Goal: Information Seeking & Learning: Learn about a topic

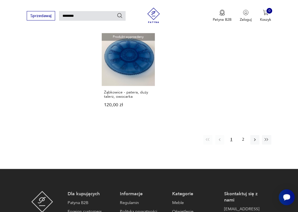
scroll to position [583, 0]
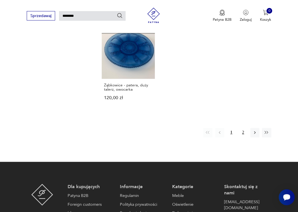
click at [243, 130] on button "2" at bounding box center [243, 132] width 9 height 9
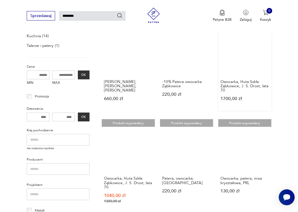
scroll to position [99, 0]
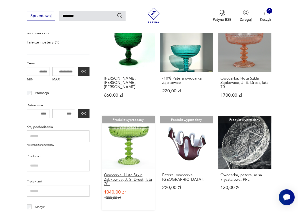
click at [118, 175] on h3 "Owocarka, Huta Szkła Ząbkowice, J. S. Drost, lata 70." at bounding box center [128, 179] width 49 height 13
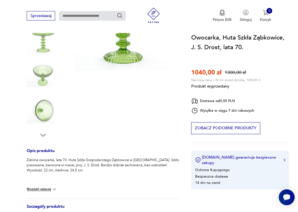
scroll to position [114, 0]
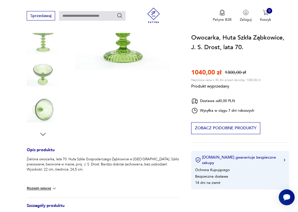
type input "********"
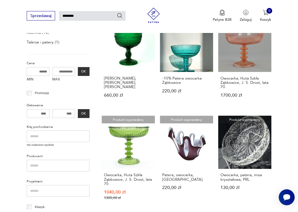
scroll to position [184, 0]
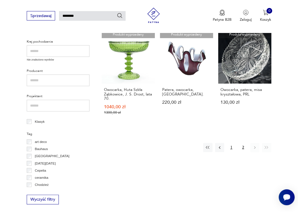
click at [230, 147] on button "1" at bounding box center [231, 147] width 9 height 9
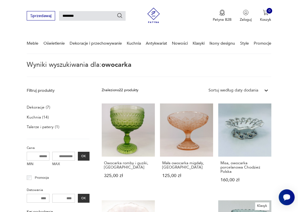
scroll to position [14, 0]
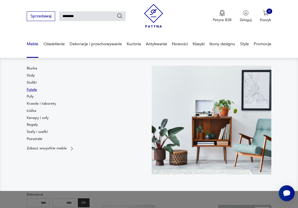
click at [33, 90] on link "Fotele" at bounding box center [32, 89] width 10 height 5
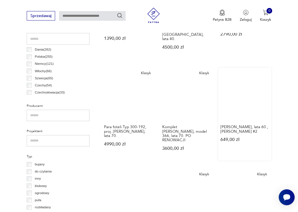
scroll to position [331, 0]
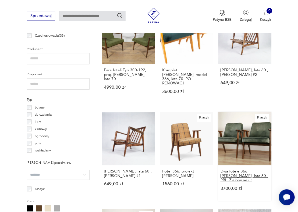
click at [242, 169] on h3 "Dwa fotele 366, [PERSON_NAME], lata 60., PRL. Zielony velur" at bounding box center [245, 175] width 49 height 13
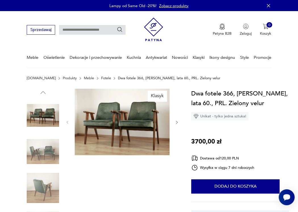
click at [57, 154] on img at bounding box center [43, 151] width 32 height 32
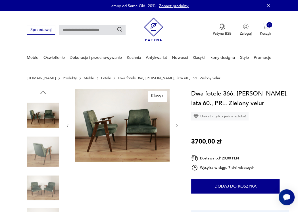
click at [39, 198] on img at bounding box center [43, 188] width 32 height 32
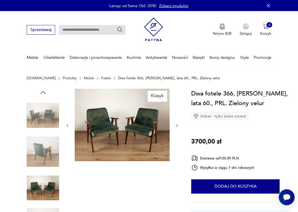
click at [38, 113] on img at bounding box center [43, 115] width 32 height 32
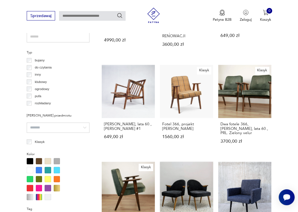
scroll to position [492, 0]
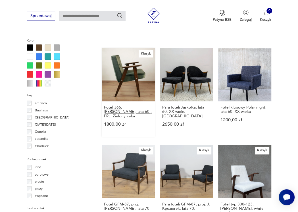
click at [127, 105] on h3 "Fotel 366, [PERSON_NAME], lata 60., PRL. Zielony velur" at bounding box center [128, 111] width 49 height 13
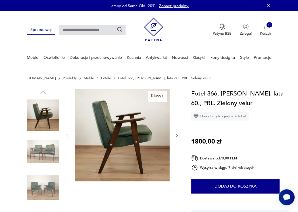
click at [43, 150] on img at bounding box center [43, 151] width 32 height 32
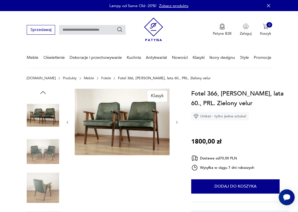
click at [43, 148] on img at bounding box center [43, 151] width 32 height 32
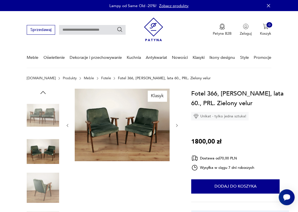
click at [42, 196] on img at bounding box center [43, 188] width 32 height 32
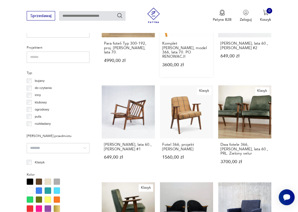
scroll to position [311, 0]
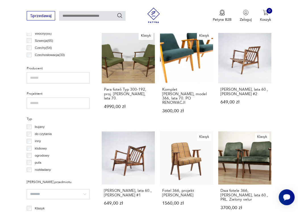
click at [71, 16] on input "text" at bounding box center [92, 16] width 67 height 10
type input "**********"
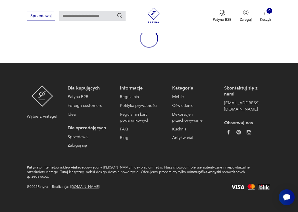
type input "**********"
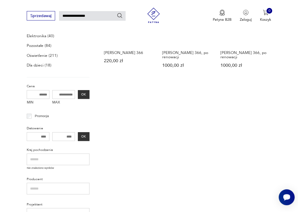
scroll to position [199, 0]
